Goal: Task Accomplishment & Management: Manage account settings

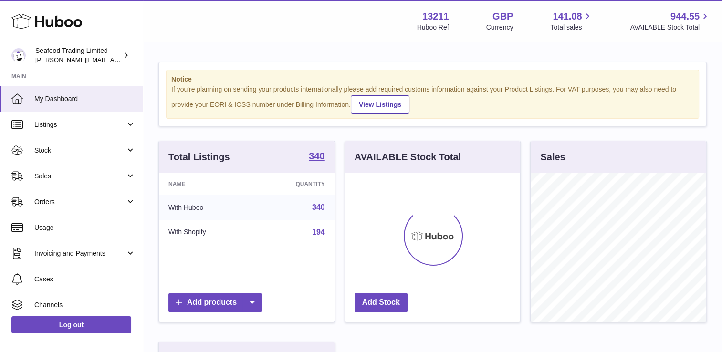
scroll to position [149, 176]
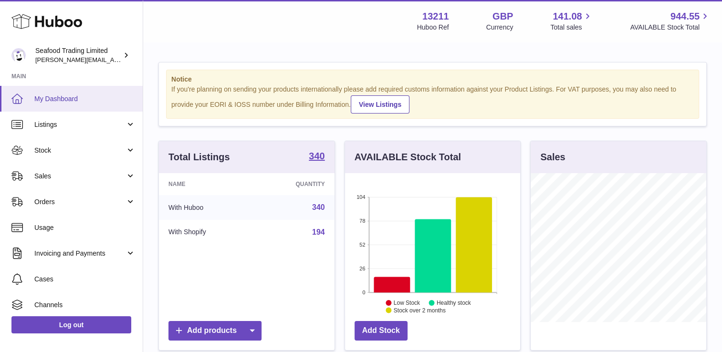
click at [76, 100] on span "My Dashboard" at bounding box center [84, 98] width 101 height 9
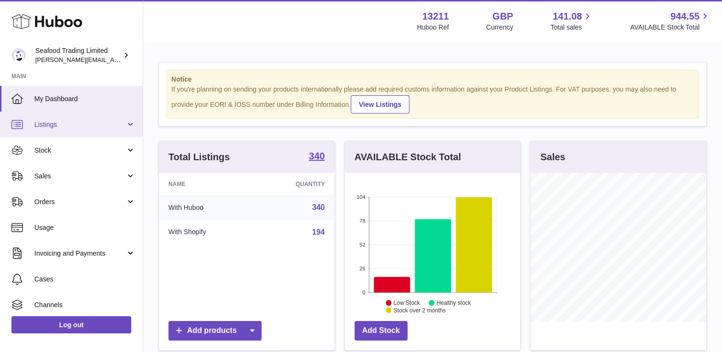
click at [101, 125] on span "Listings" at bounding box center [79, 124] width 91 height 9
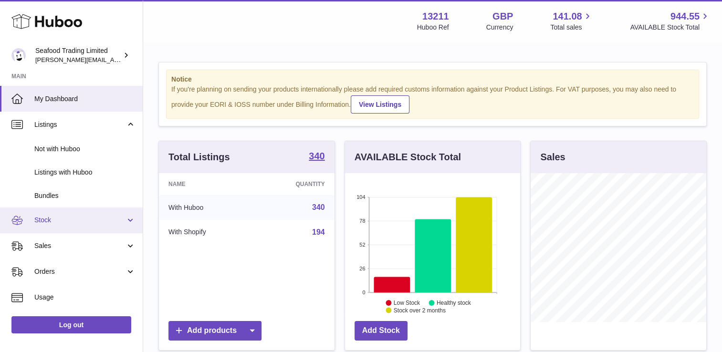
click at [62, 221] on span "Stock" at bounding box center [79, 220] width 91 height 9
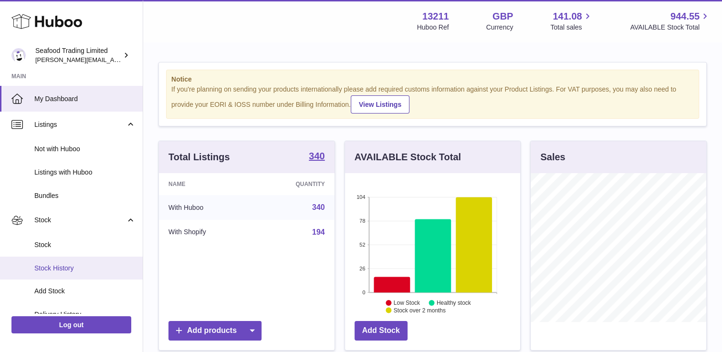
click at [57, 270] on span "Stock History" at bounding box center [84, 268] width 101 height 9
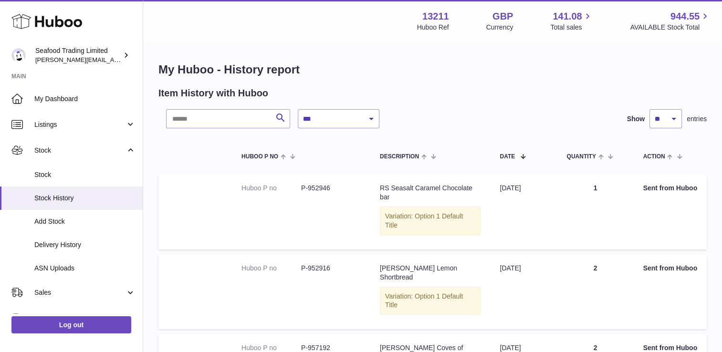
scroll to position [308, 0]
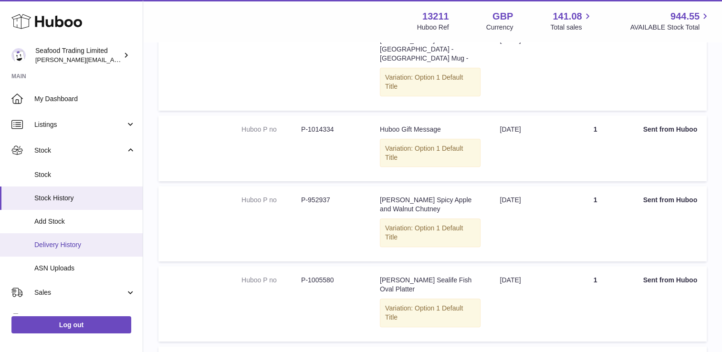
click at [56, 243] on span "Delivery History" at bounding box center [84, 244] width 101 height 9
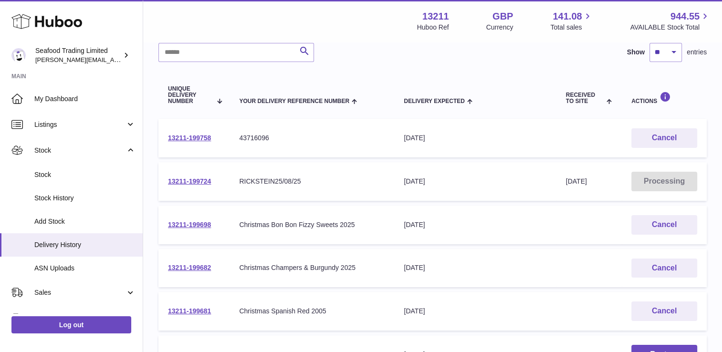
scroll to position [74, 0]
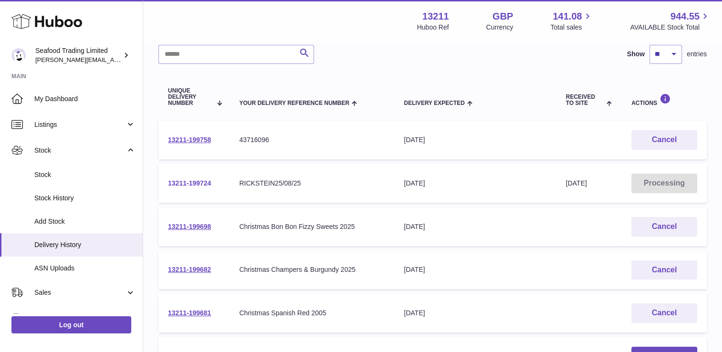
click at [199, 180] on link "13211-199724" at bounding box center [189, 183] width 43 height 8
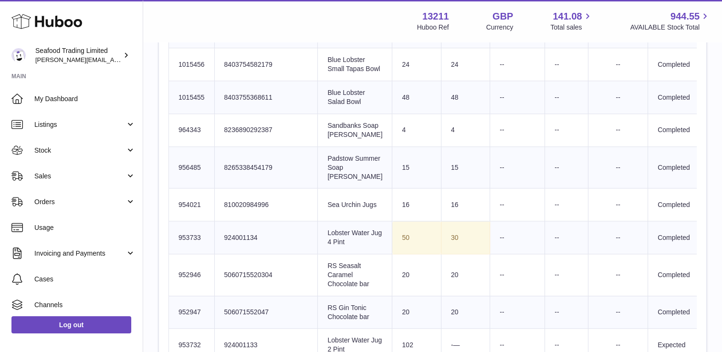
scroll to position [890, 0]
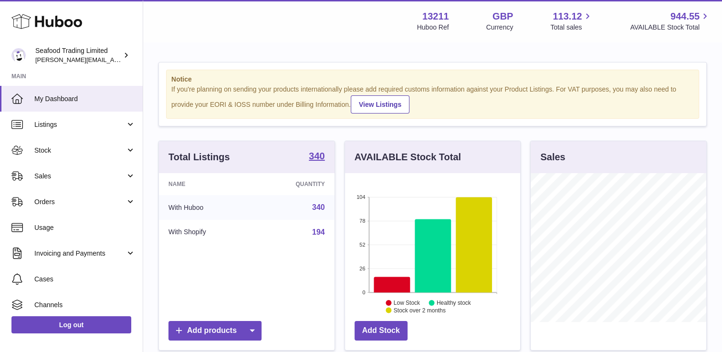
scroll to position [149, 176]
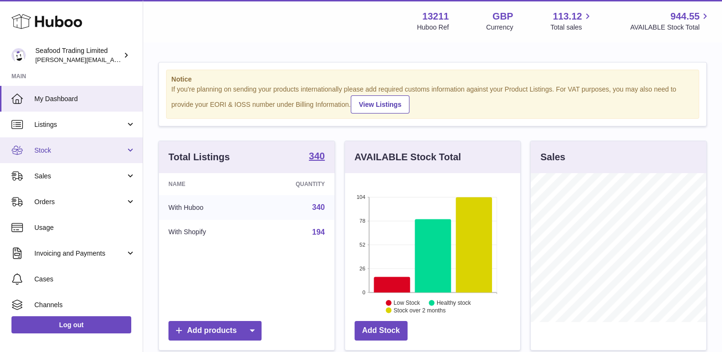
click at [86, 146] on span "Stock" at bounding box center [79, 150] width 91 height 9
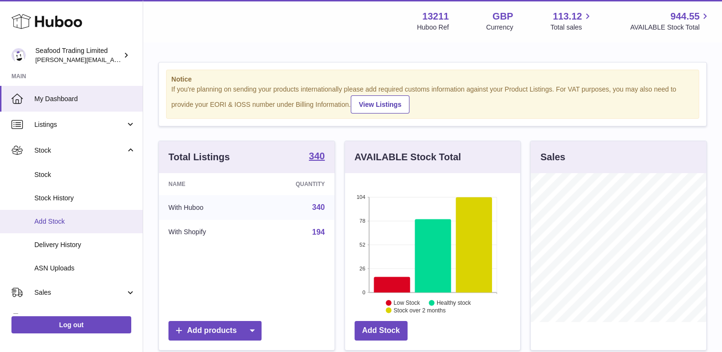
click at [55, 226] on link "Add Stock" at bounding box center [71, 221] width 143 height 23
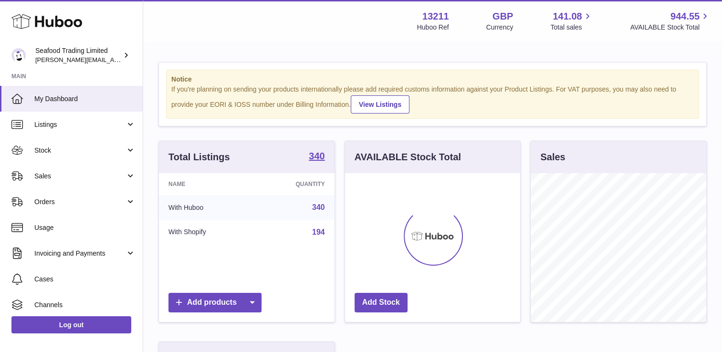
scroll to position [149, 176]
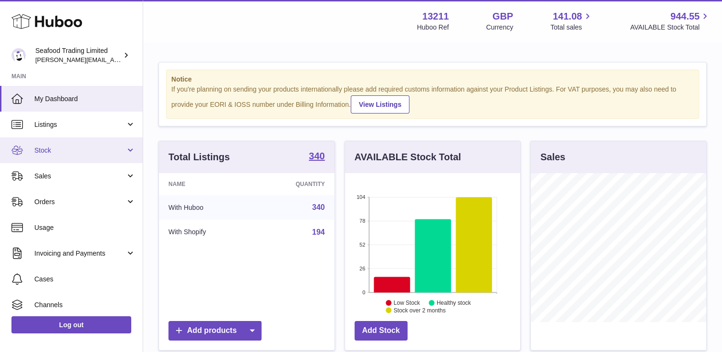
click at [87, 149] on span "Stock" at bounding box center [79, 150] width 91 height 9
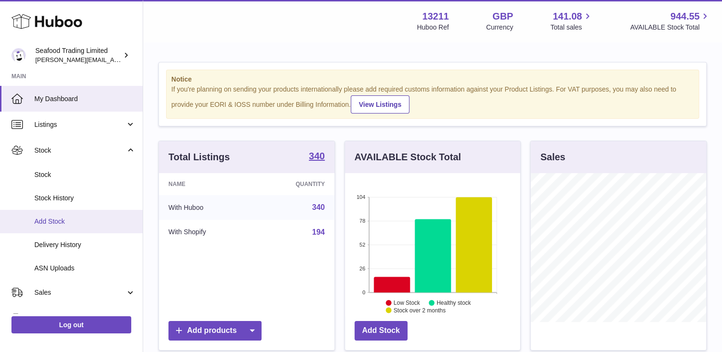
click at [53, 217] on span "Add Stock" at bounding box center [84, 221] width 101 height 9
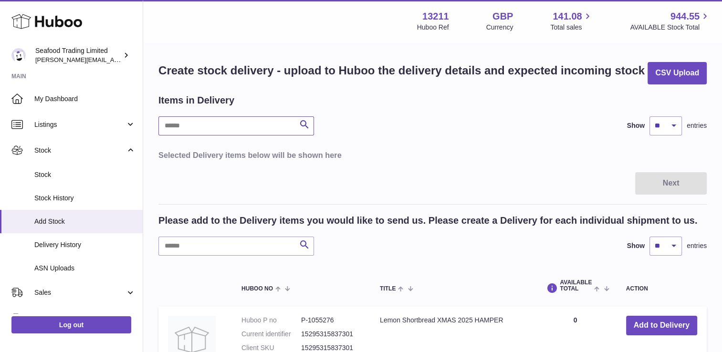
click at [205, 128] on input "text" at bounding box center [236, 125] width 156 height 19
type input "*"
click at [184, 246] on input "text" at bounding box center [236, 246] width 156 height 19
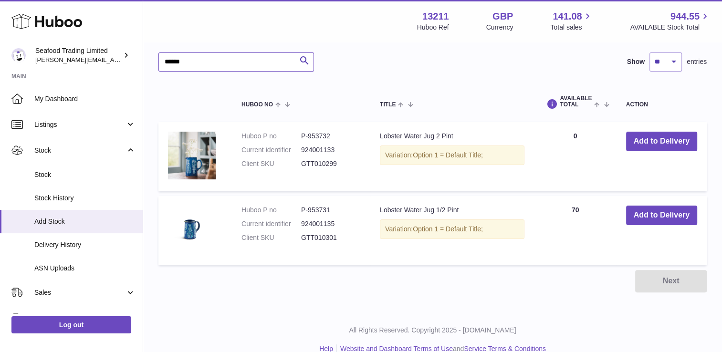
scroll to position [183, 0]
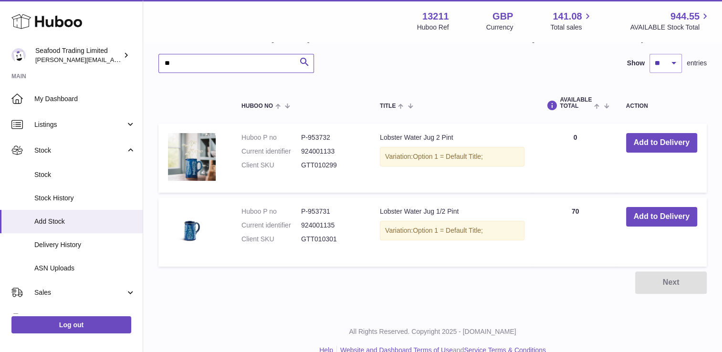
type input "*"
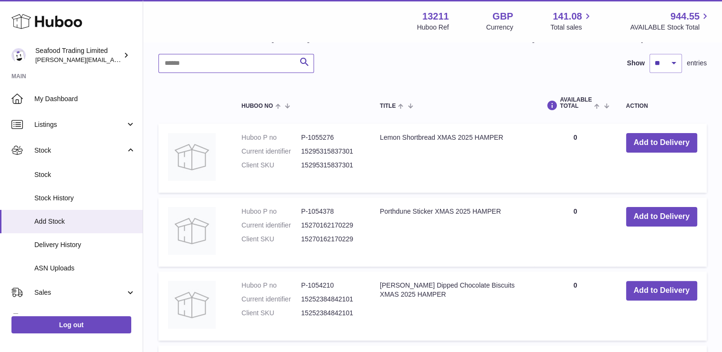
click at [220, 63] on input "text" at bounding box center [236, 63] width 156 height 19
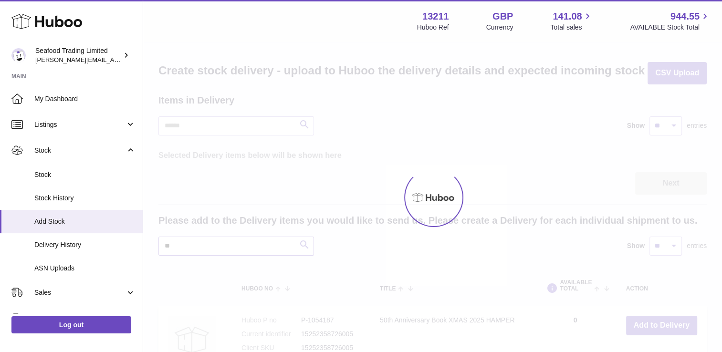
type input "*"
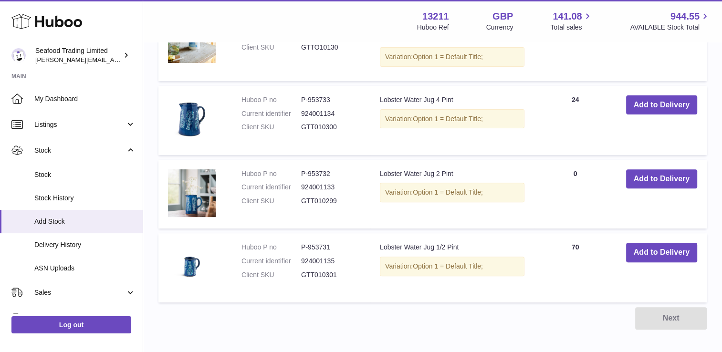
scroll to position [302, 0]
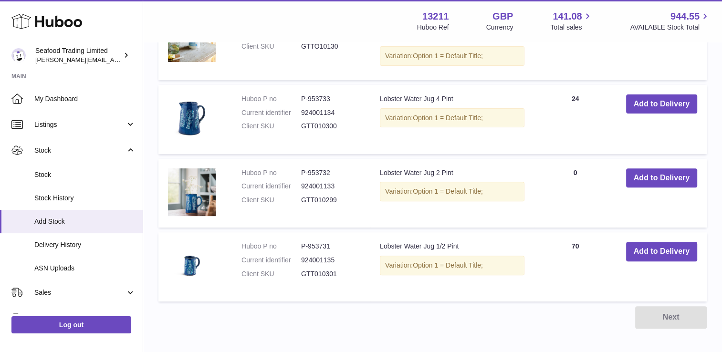
drag, startPoint x: 721, startPoint y: 208, endPoint x: 726, endPoint y: 171, distance: 37.1
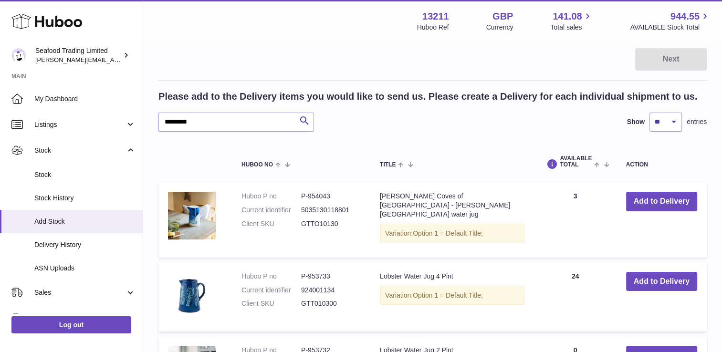
scroll to position [0, 0]
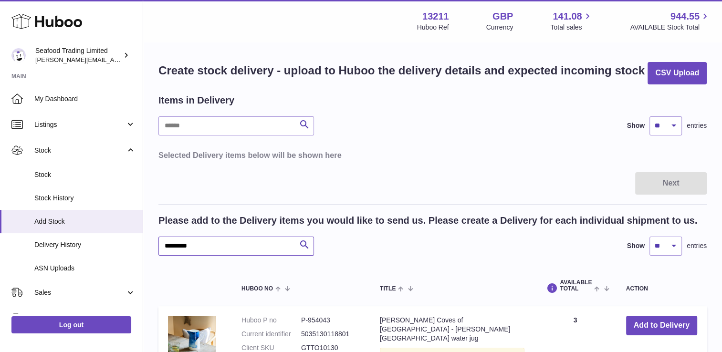
click at [226, 247] on input "*********" at bounding box center [236, 246] width 156 height 19
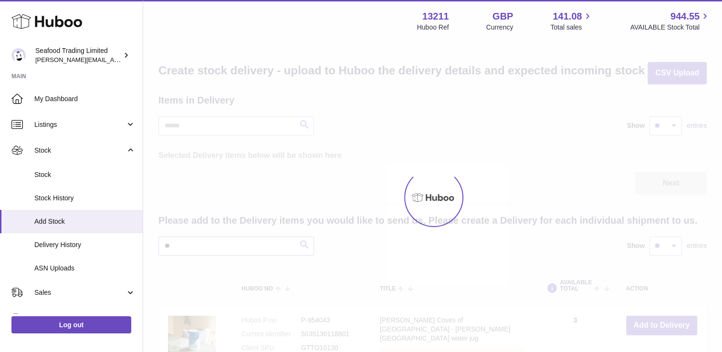
type input "*"
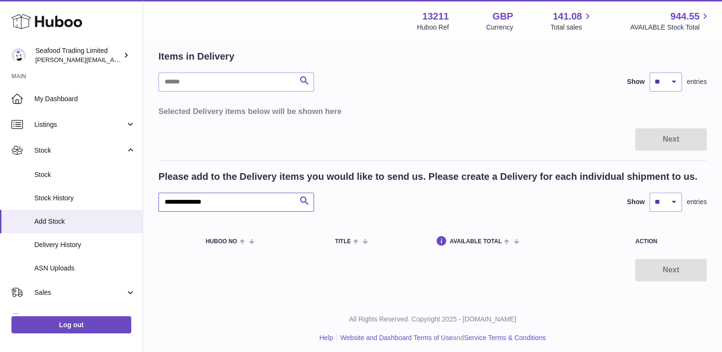
scroll to position [47, 0]
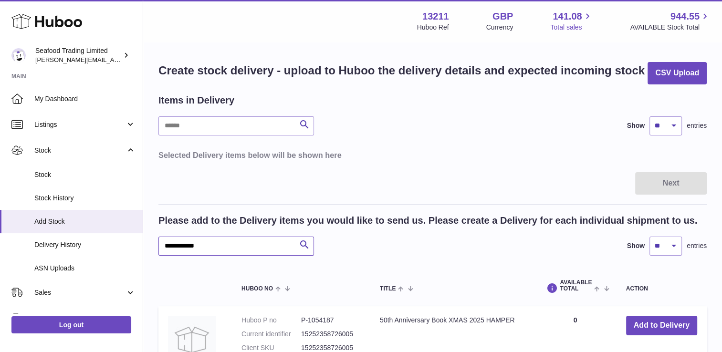
type input "**********"
